Goal: Navigation & Orientation: Find specific page/section

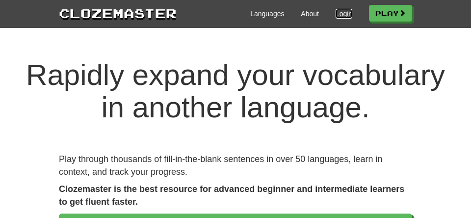
click at [353, 13] on link "Login" at bounding box center [344, 14] width 17 height 10
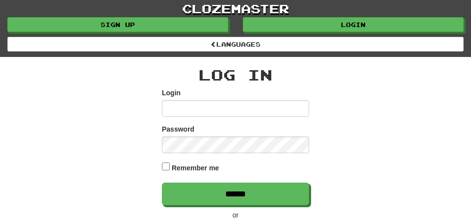
click at [259, 117] on input "Login" at bounding box center [235, 108] width 147 height 17
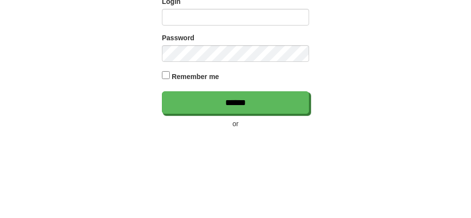
click at [253, 117] on input "Login" at bounding box center [235, 108] width 147 height 17
type input "**********"
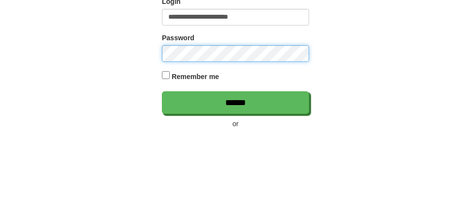
click at [162, 183] on input "******" at bounding box center [235, 194] width 147 height 23
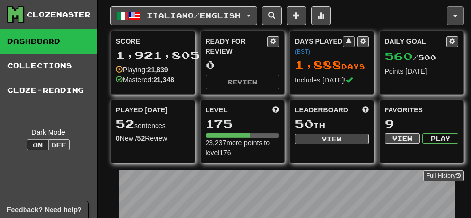
click at [458, 15] on button "button" at bounding box center [455, 15] width 17 height 19
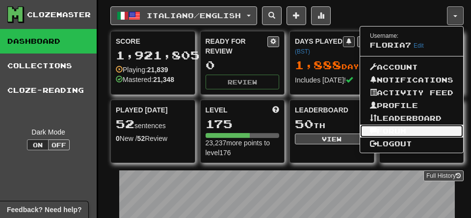
click at [371, 137] on link "Forum" at bounding box center [411, 131] width 103 height 13
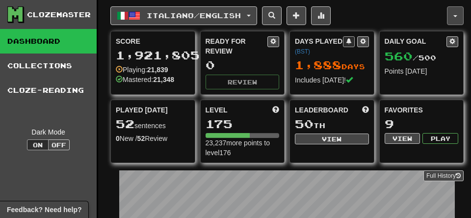
click at [460, 16] on button "button" at bounding box center [455, 15] width 17 height 19
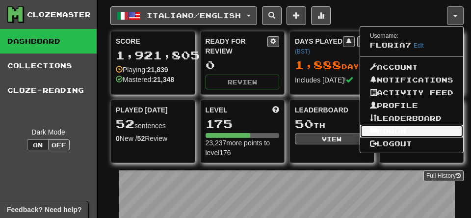
click at [367, 137] on link "Forum" at bounding box center [411, 131] width 103 height 13
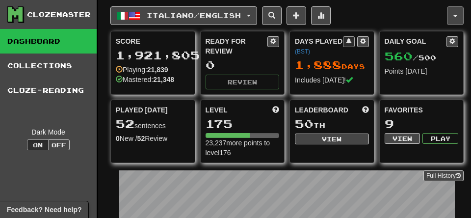
click at [453, 15] on button "button" at bounding box center [455, 15] width 17 height 19
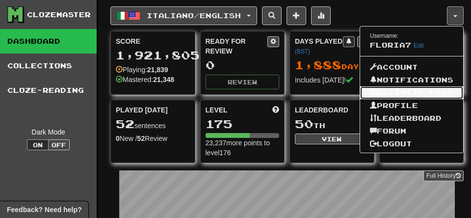
click at [366, 99] on link "Activity Feed" at bounding box center [411, 92] width 103 height 13
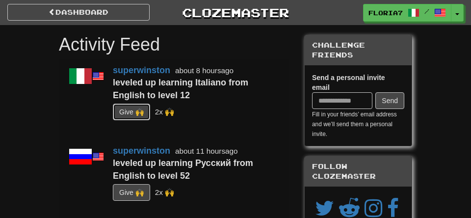
click at [145, 120] on button "G i ve 🙌" at bounding box center [131, 112] width 37 height 17
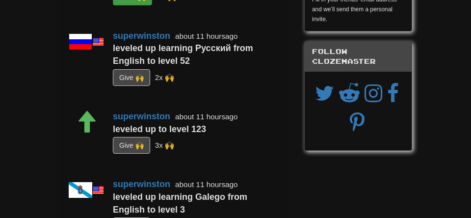
scroll to position [115, 0]
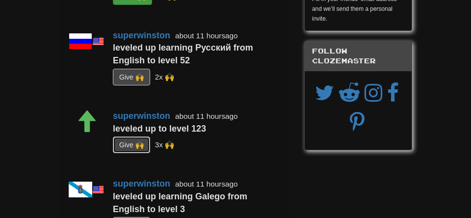
click at [150, 153] on button "G i ve 🙌" at bounding box center [131, 144] width 37 height 17
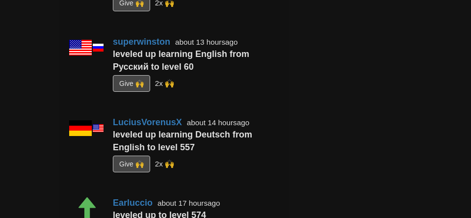
scroll to position [499, 0]
click at [142, 92] on button "G i ve 🙌" at bounding box center [131, 83] width 37 height 17
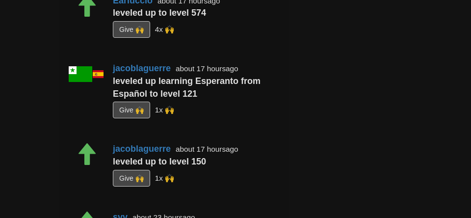
scroll to position [703, 0]
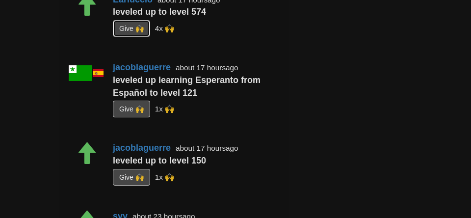
click at [142, 37] on button "G i ve 🙌" at bounding box center [131, 28] width 37 height 17
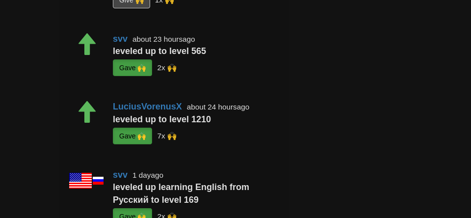
scroll to position [880, 0]
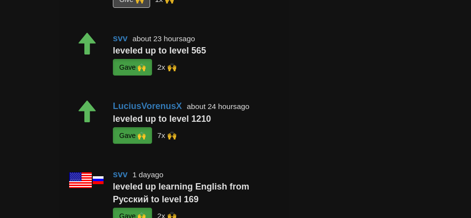
click at [136, 8] on button "G i ve 🙌" at bounding box center [131, -1] width 37 height 17
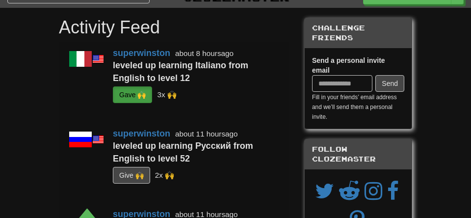
scroll to position [0, 0]
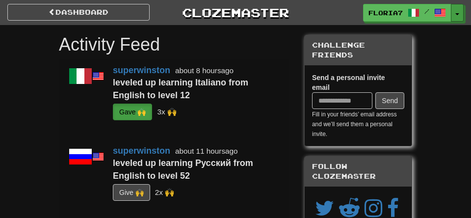
click at [459, 12] on button "Toggle Dropdown" at bounding box center [457, 13] width 13 height 18
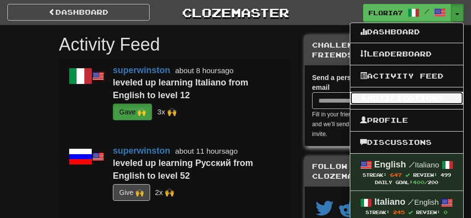
click at [360, 105] on link "Notifications" at bounding box center [407, 98] width 113 height 13
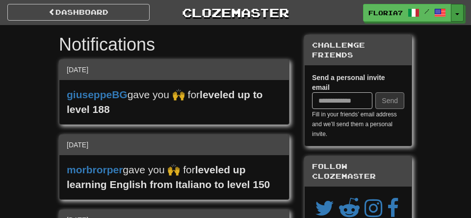
click at [459, 15] on span "button" at bounding box center [458, 14] width 4 height 2
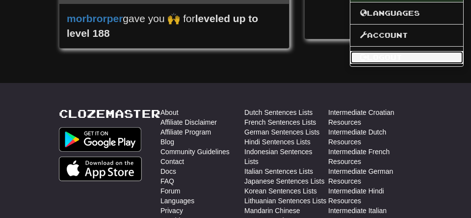
click at [351, 64] on link "Logout" at bounding box center [407, 57] width 113 height 13
